Goal: Navigation & Orientation: Find specific page/section

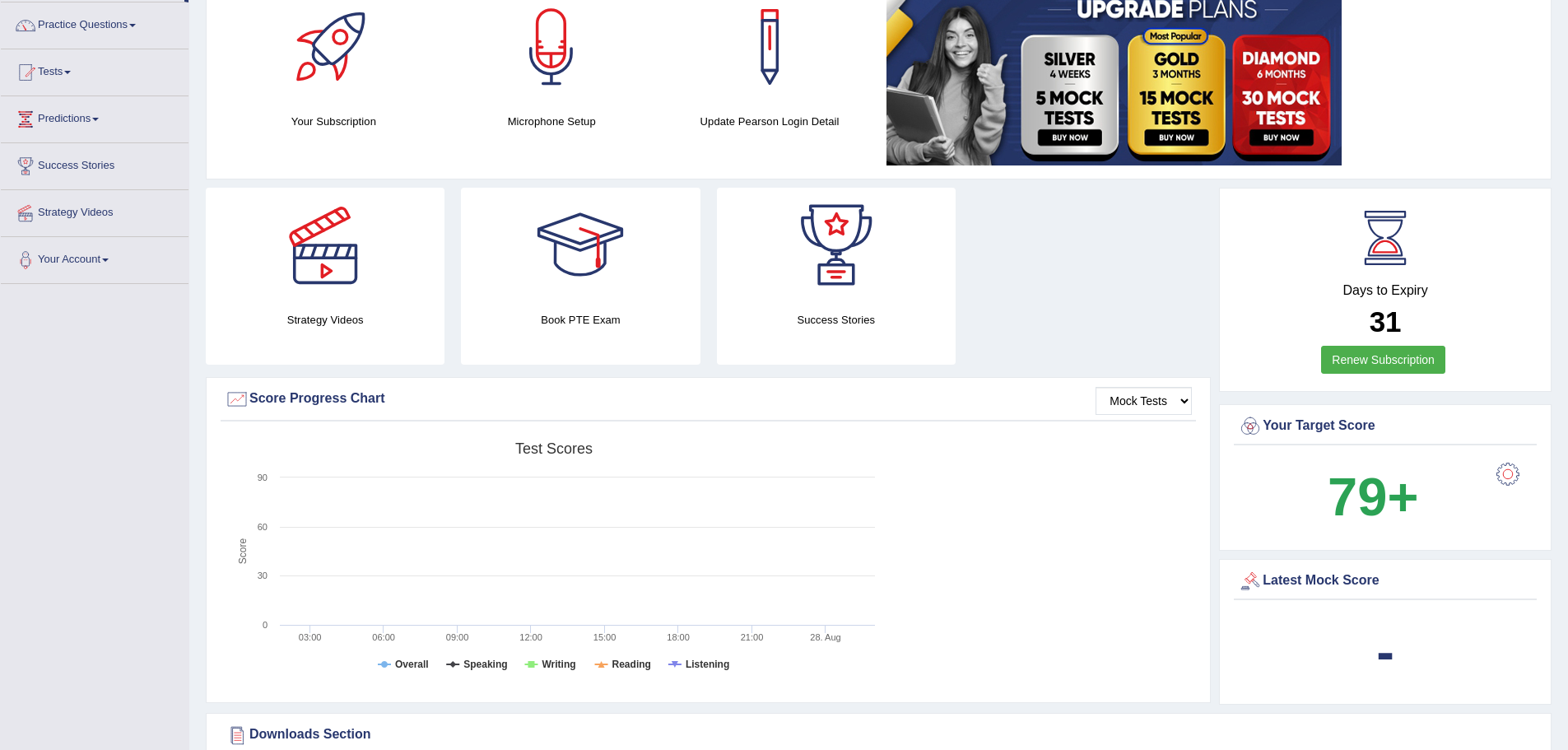
scroll to position [247, 0]
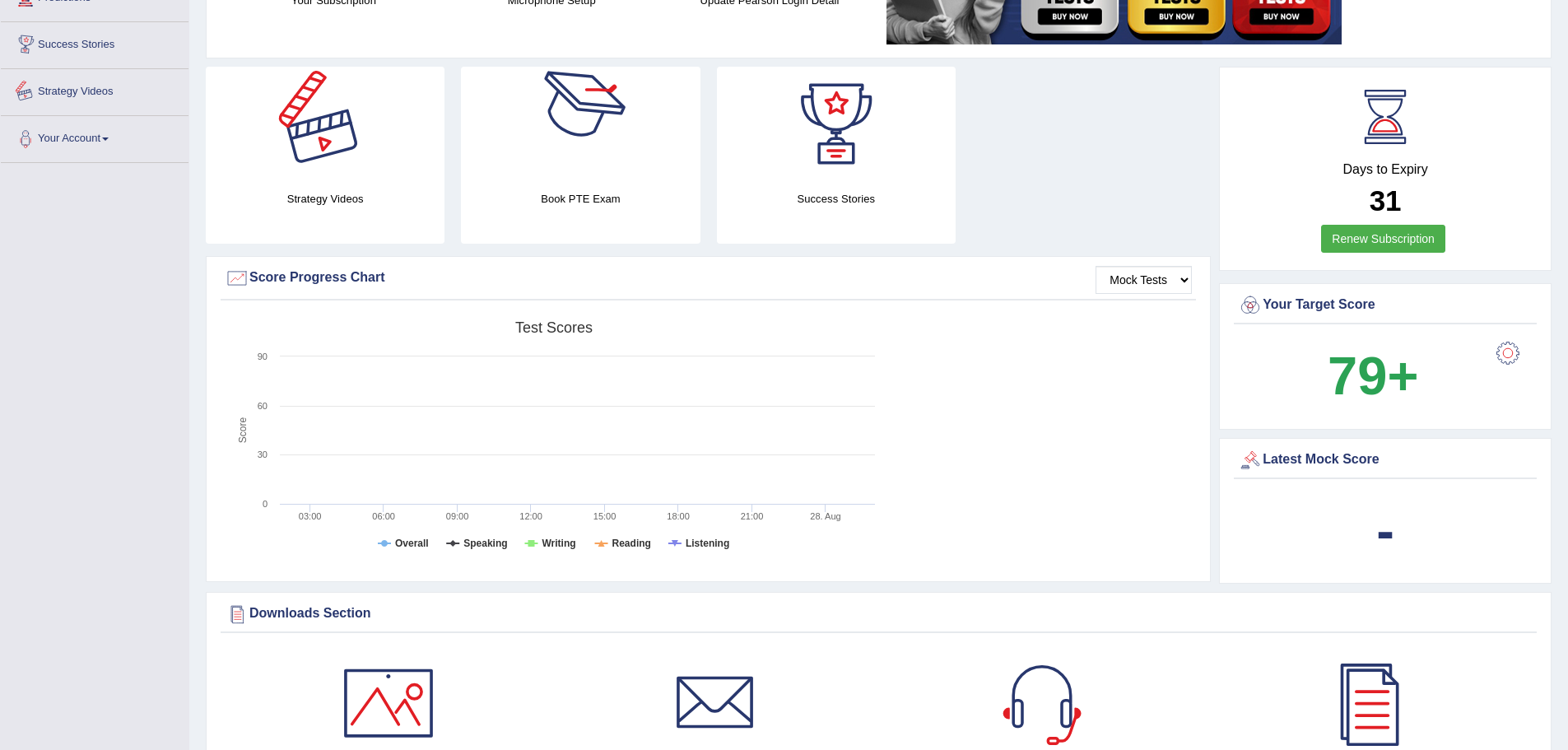
click at [90, 89] on link "Strategy Videos" at bounding box center [95, 89] width 188 height 41
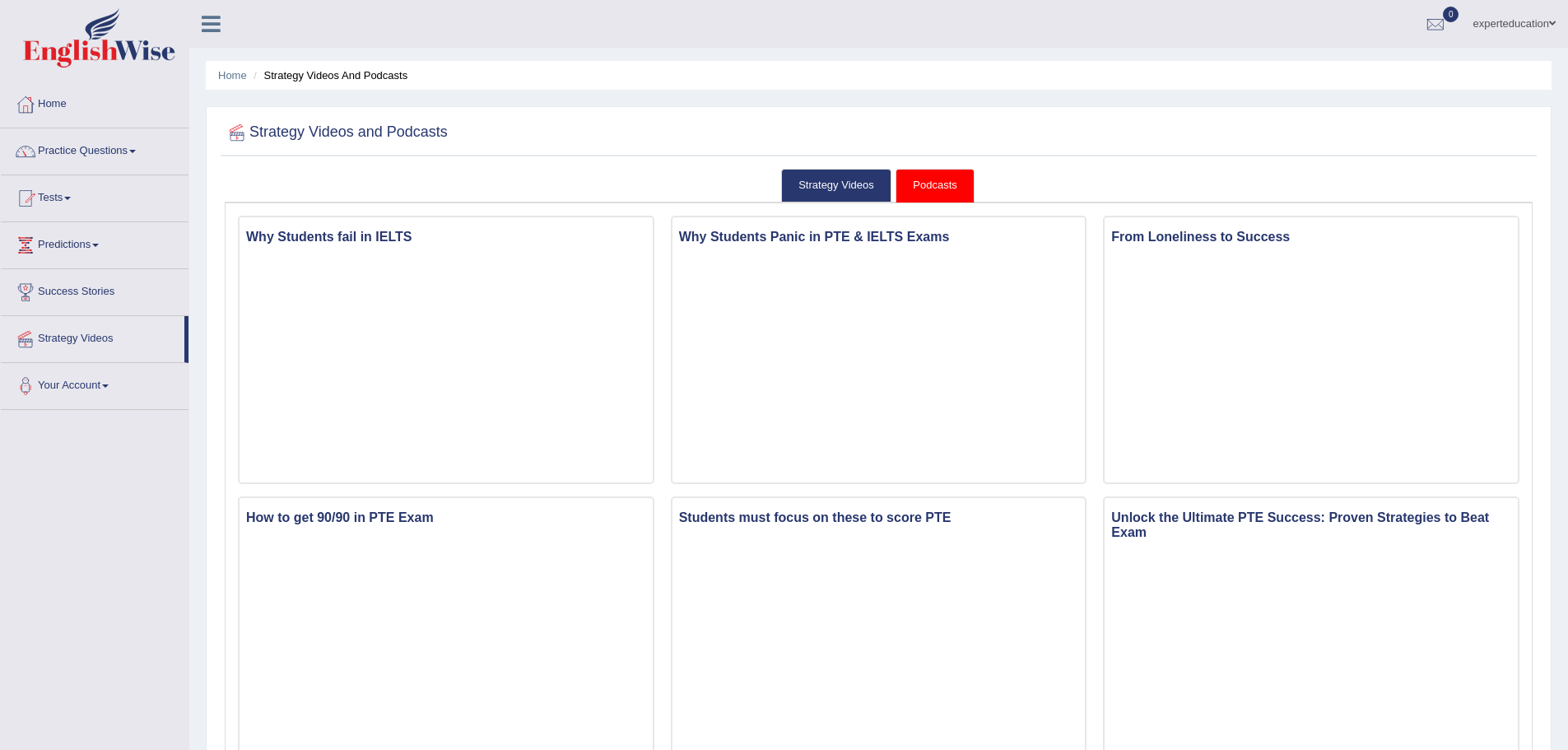
click at [56, 277] on link "Success Stories" at bounding box center [95, 289] width 188 height 41
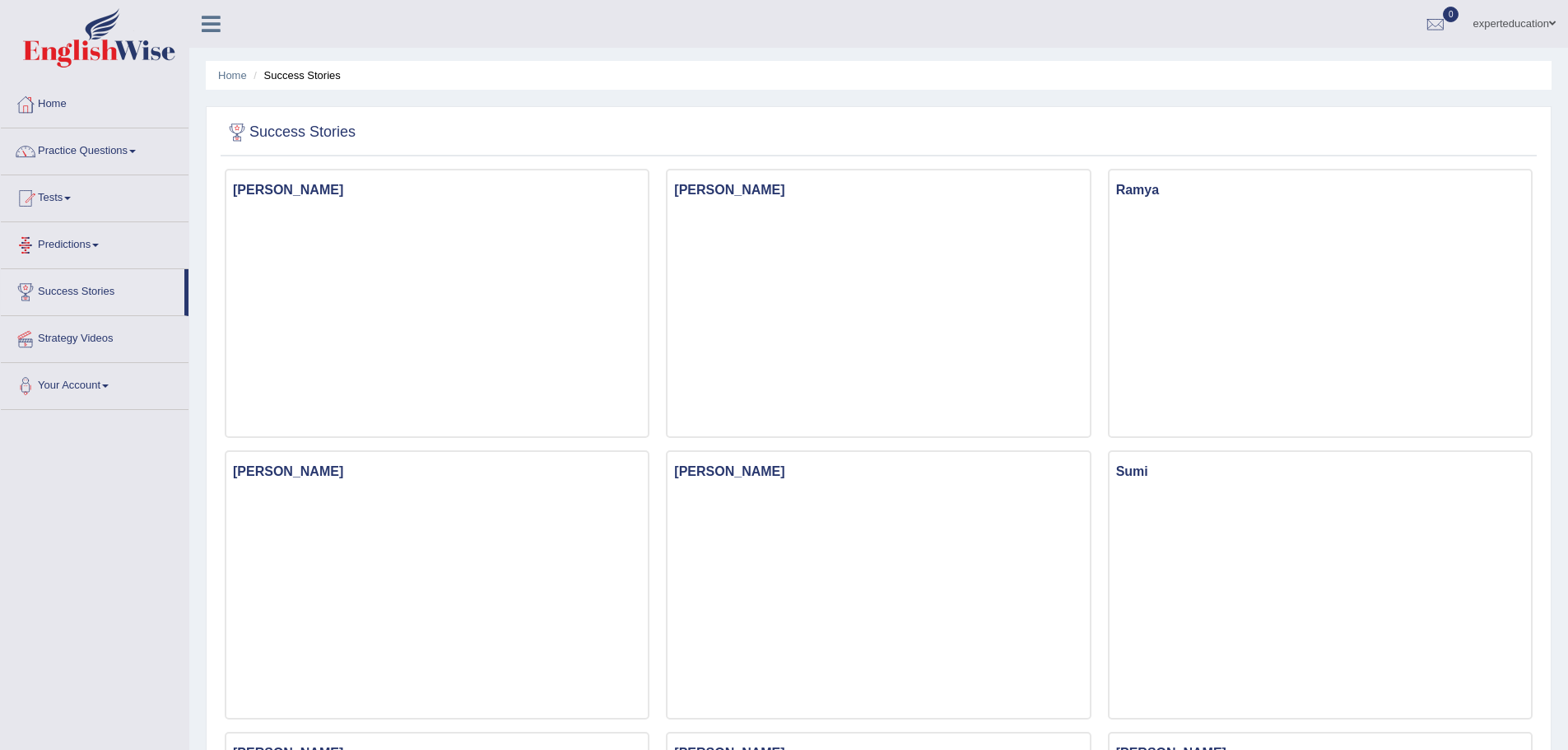
click at [55, 234] on link "Predictions" at bounding box center [95, 242] width 188 height 41
click at [100, 276] on link "Latest Predictions" at bounding box center [107, 283] width 154 height 30
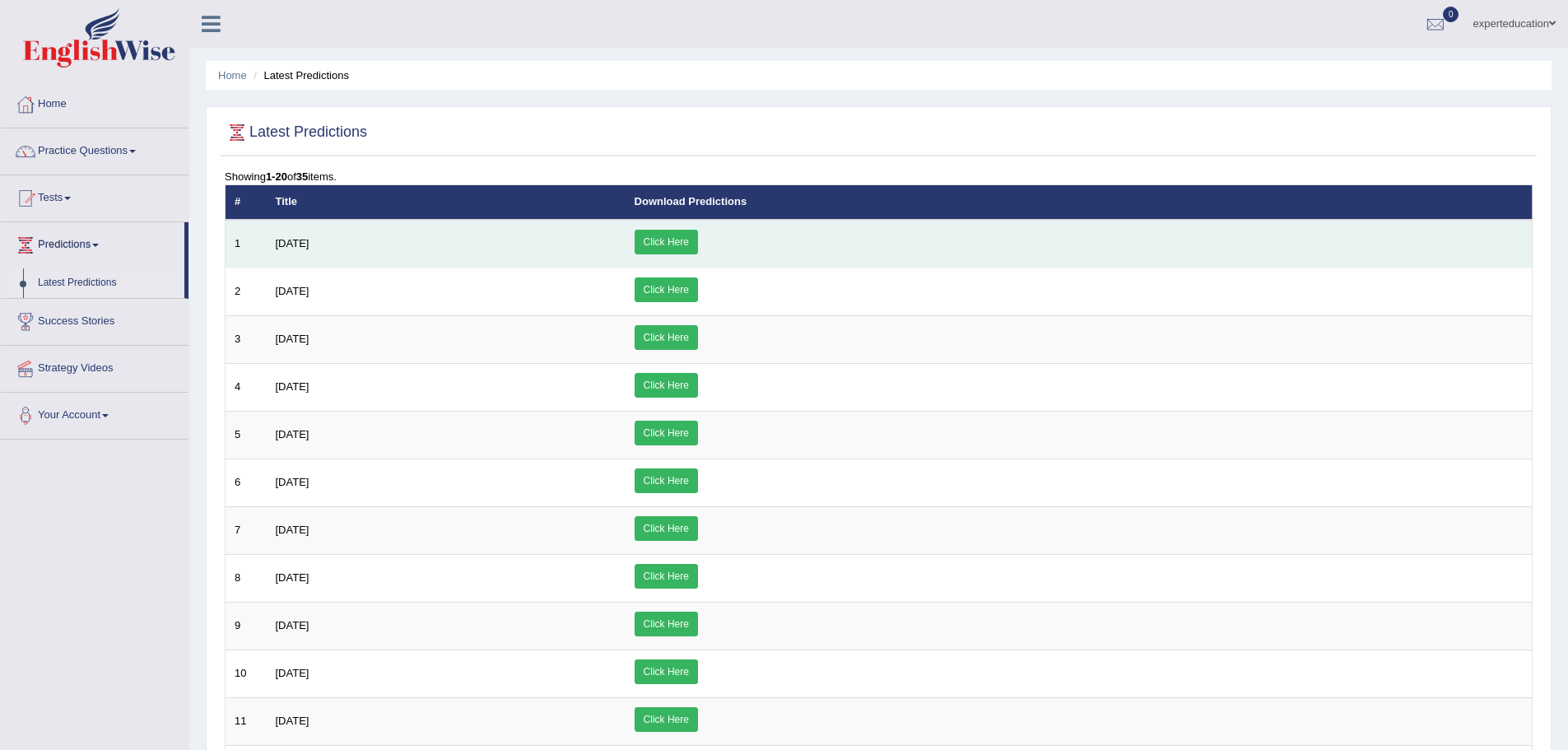
click at [698, 241] on link "Click Here" at bounding box center [666, 241] width 64 height 25
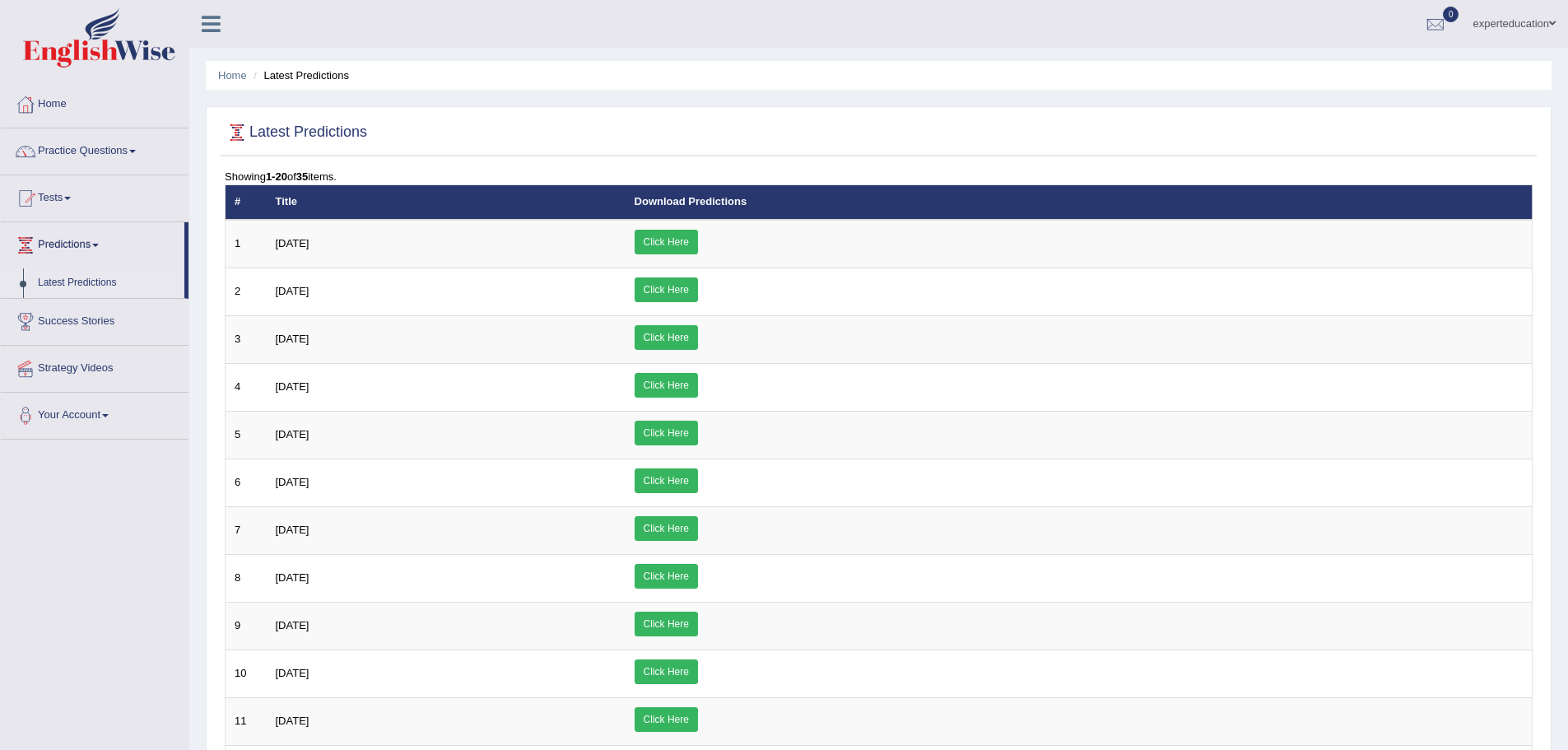
click at [132, 184] on link "Tests" at bounding box center [95, 195] width 188 height 41
click at [61, 233] on link "Take Practice Sectional Test" at bounding box center [107, 236] width 154 height 30
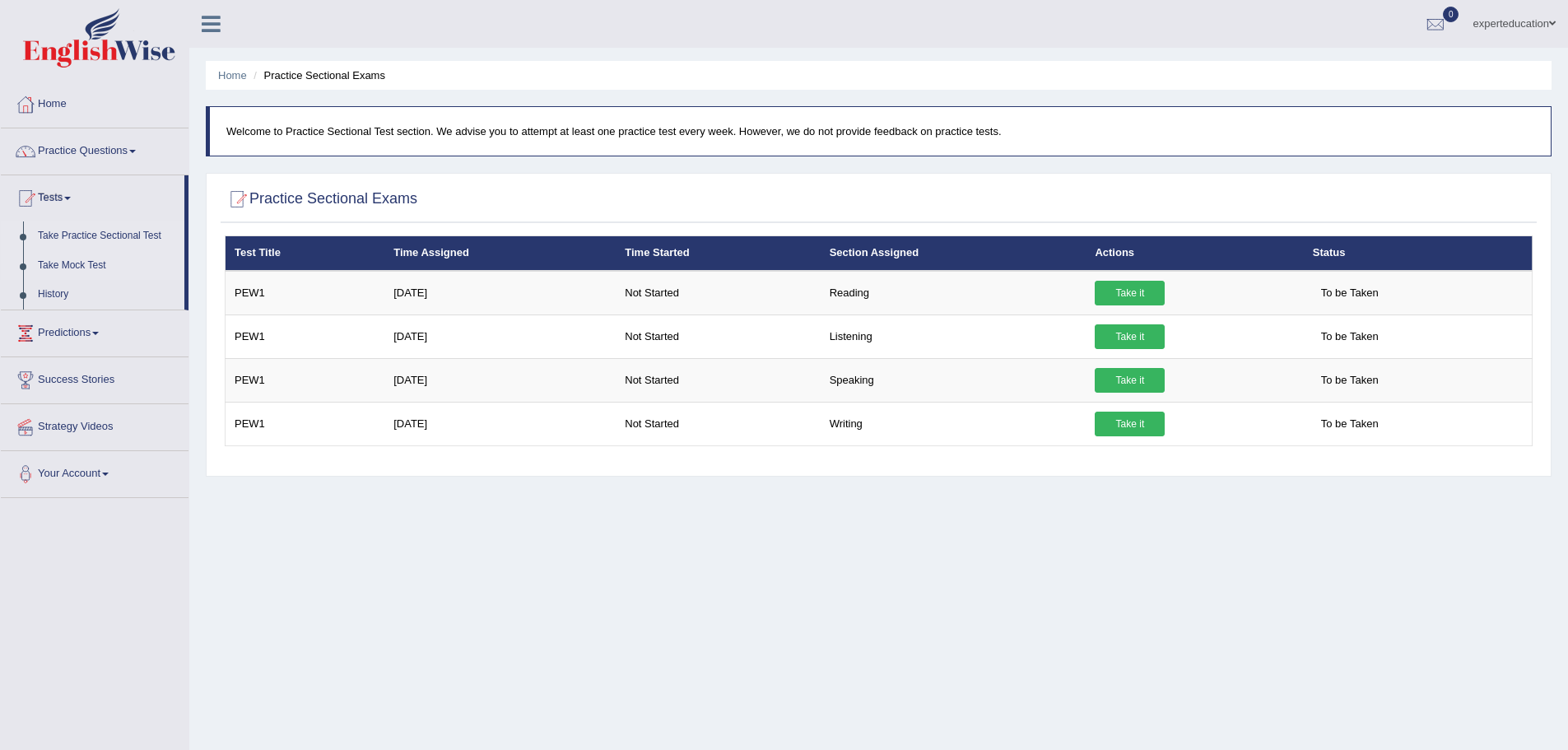
click at [78, 268] on link "Take Mock Test" at bounding box center [107, 265] width 154 height 30
